Goal: Find specific page/section: Find specific page/section

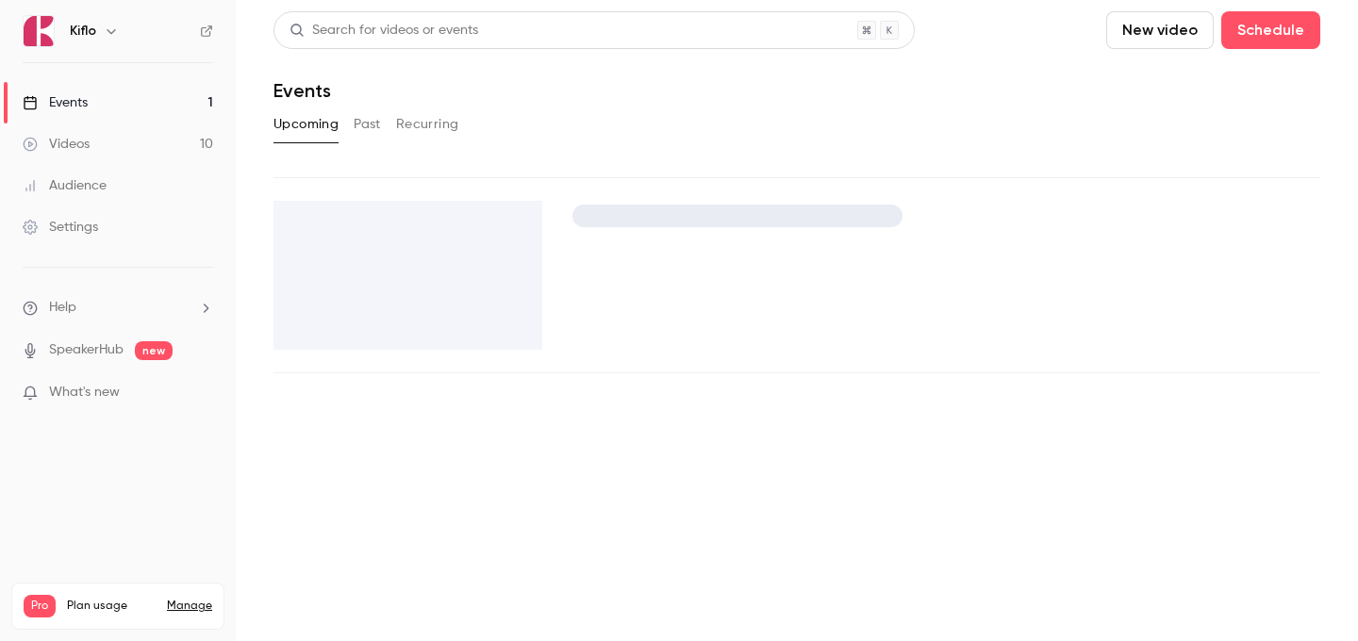
click at [143, 103] on link "Events 1" at bounding box center [118, 102] width 236 height 41
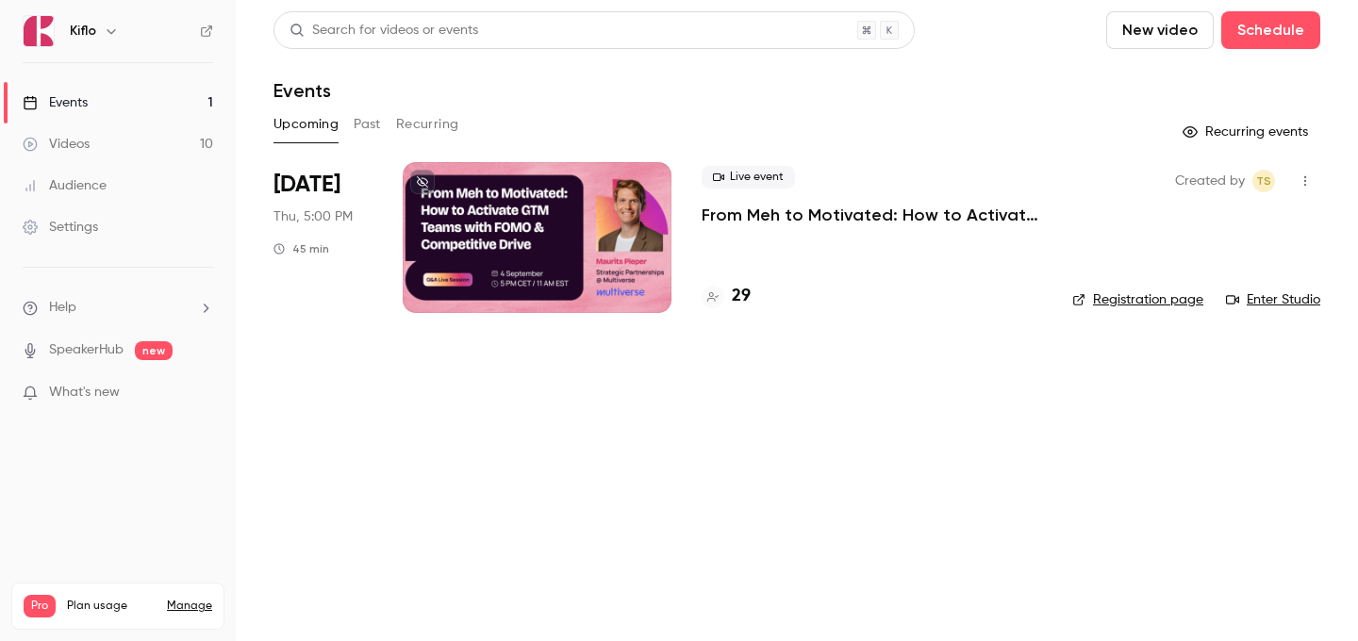
click at [752, 298] on div "29" at bounding box center [872, 296] width 340 height 25
click at [742, 298] on h4 "29" at bounding box center [741, 296] width 19 height 25
